Goal: Find specific page/section: Find specific page/section

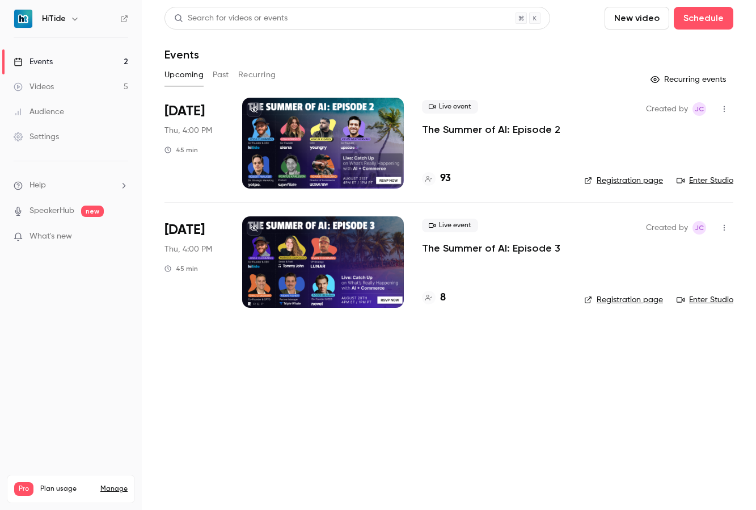
click at [483, 137] on div "Live event The Summer of AI: Episode 2 93" at bounding box center [494, 143] width 144 height 91
click at [267, 134] on div at bounding box center [323, 143] width 162 height 91
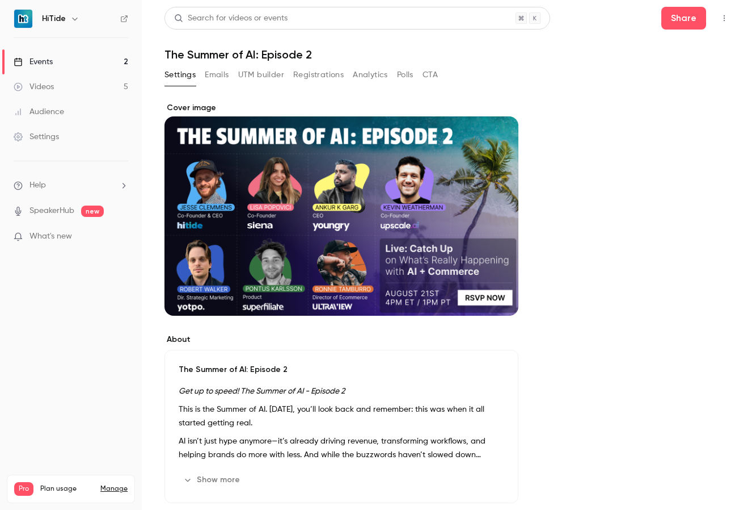
click at [307, 77] on button "Registrations" at bounding box center [318, 75] width 51 height 18
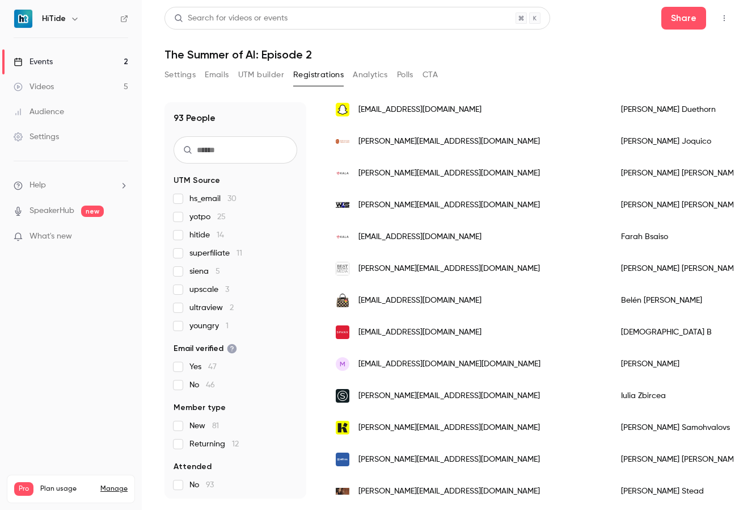
scroll to position [1310, 0]
